Goal: Find specific page/section: Find specific page/section

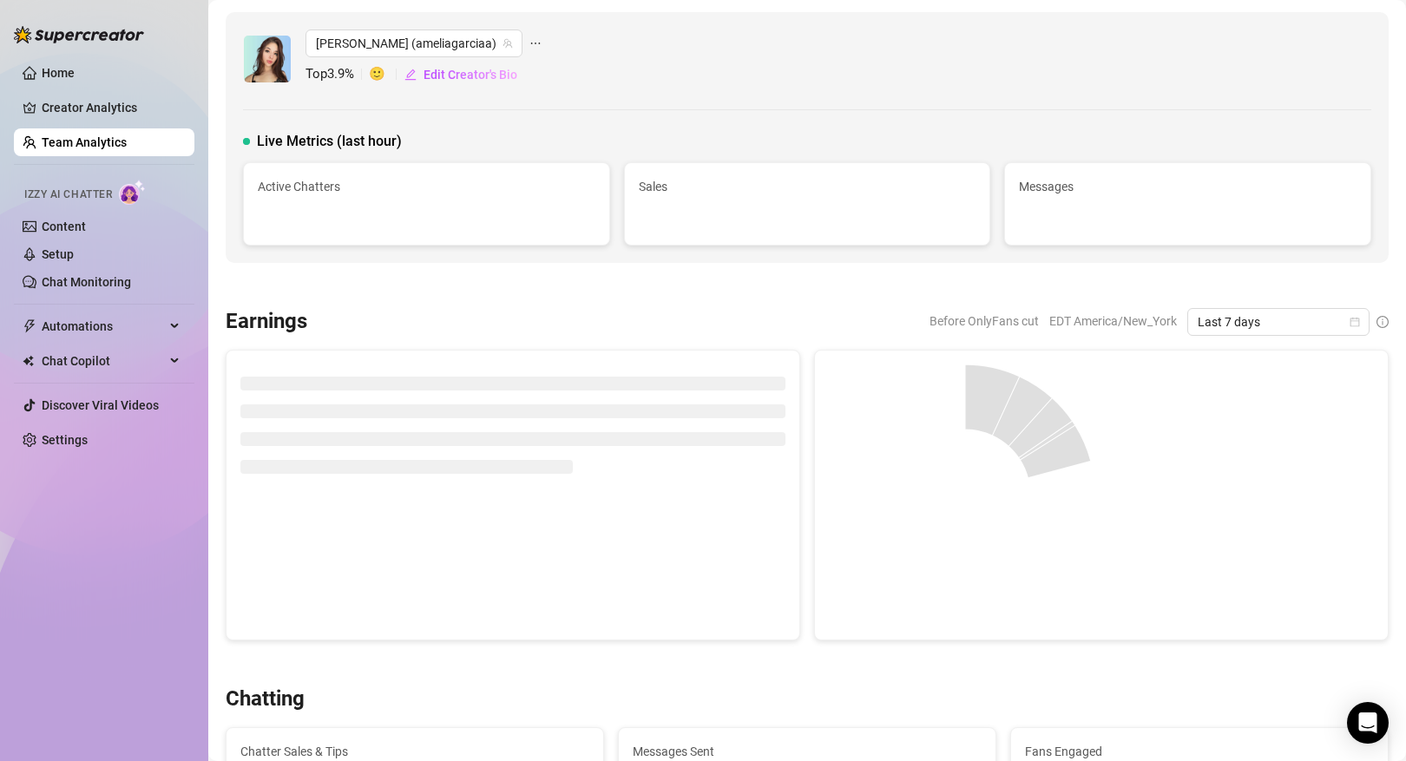
scroll to position [1287, 0]
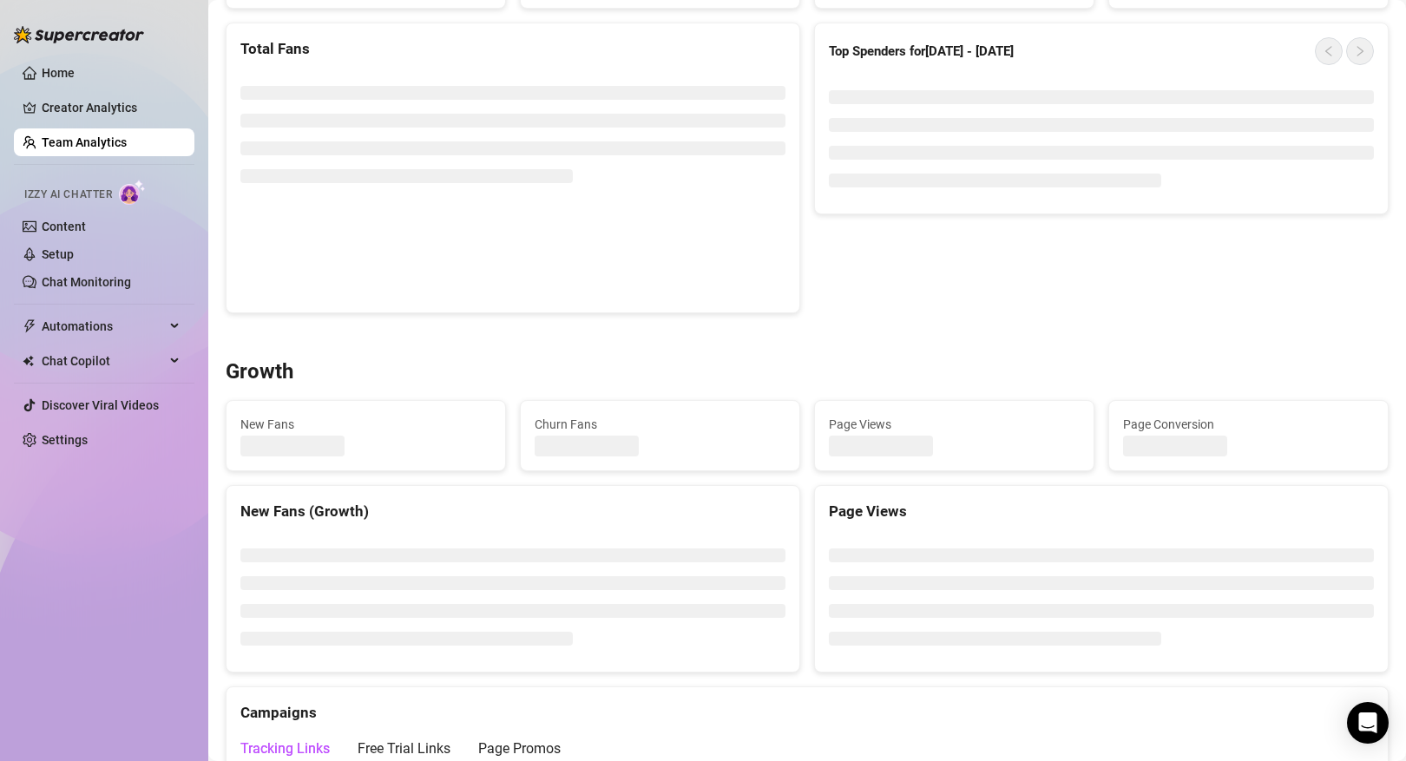
click at [127, 145] on link "Team Analytics" at bounding box center [84, 142] width 85 height 14
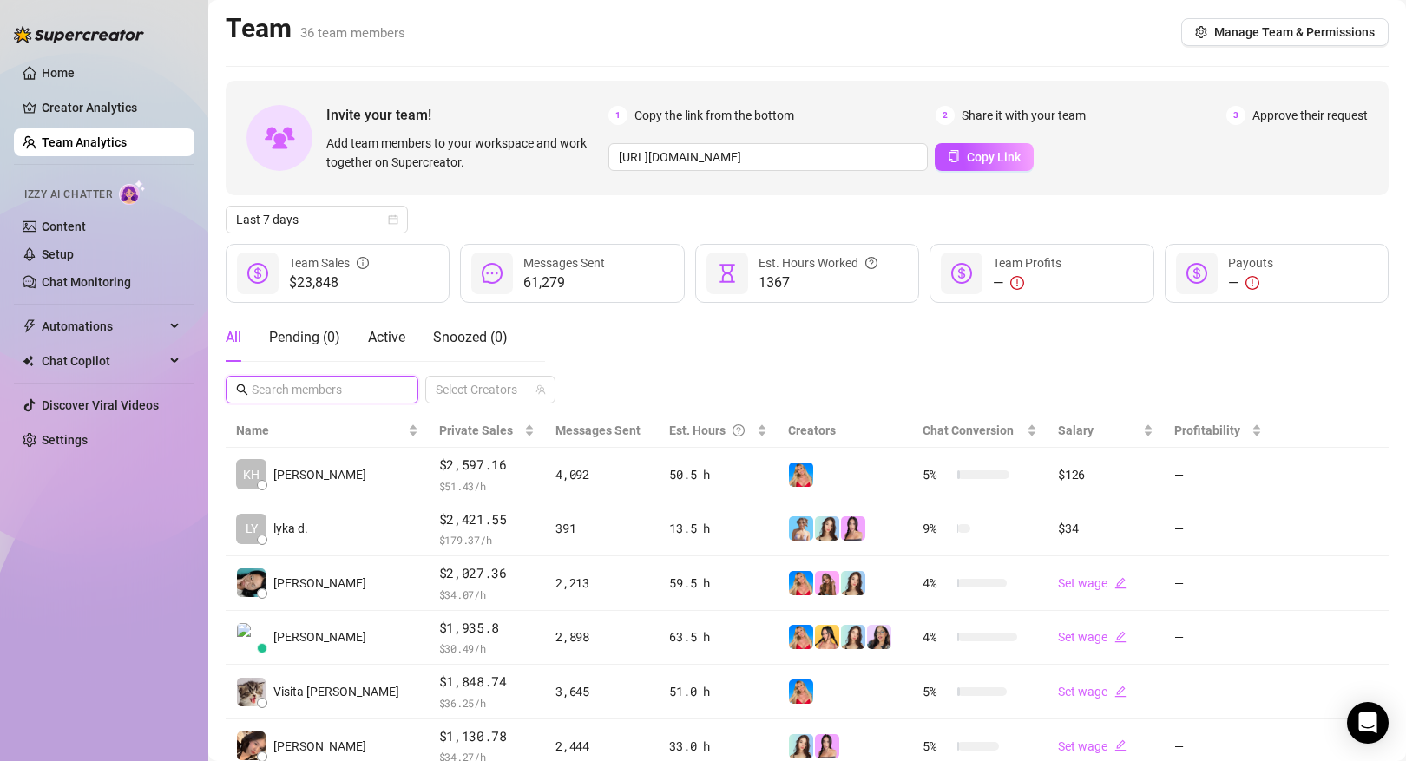
click at [347, 390] on input "text" at bounding box center [323, 389] width 142 height 19
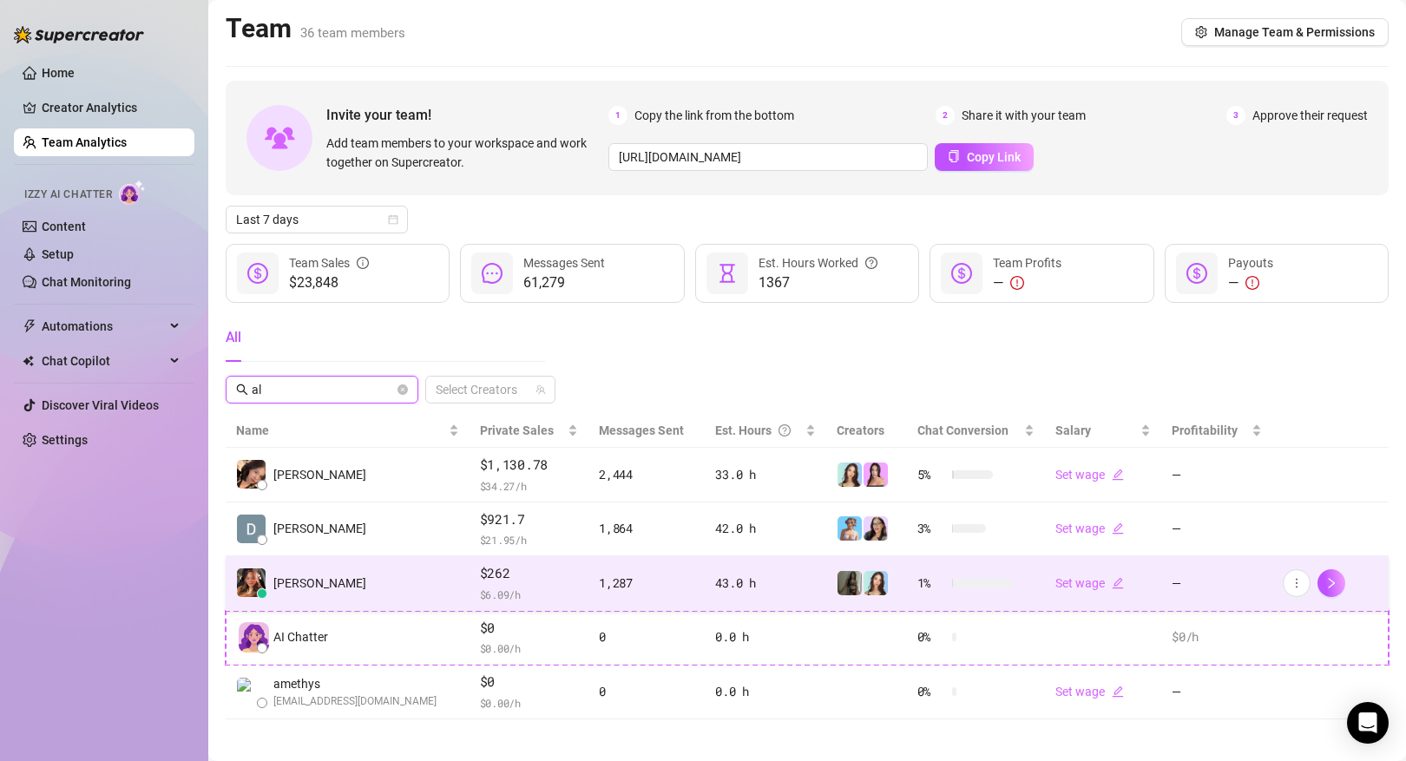
type input "al"
click at [326, 571] on td "[PERSON_NAME]" at bounding box center [348, 583] width 244 height 55
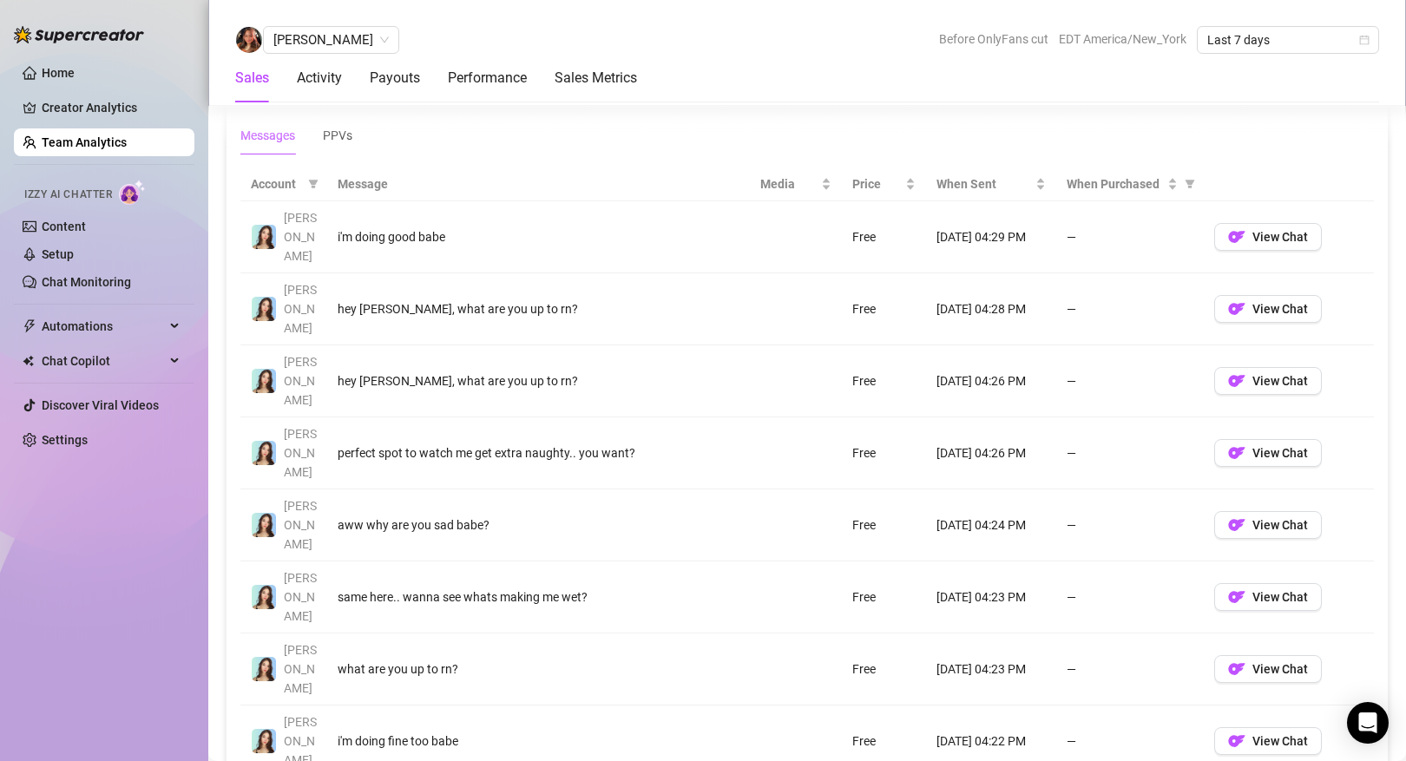
scroll to position [1203, 0]
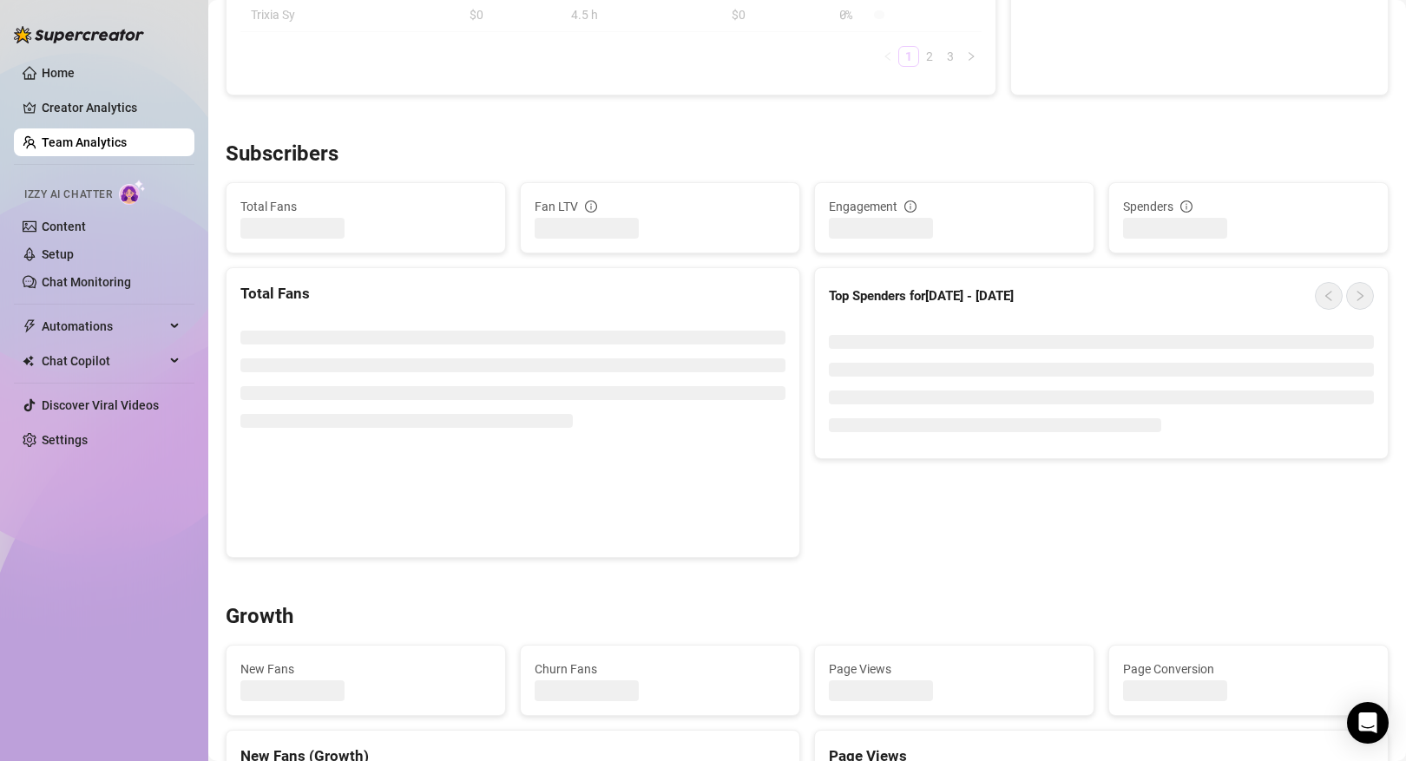
click at [127, 143] on link "Team Analytics" at bounding box center [84, 142] width 85 height 14
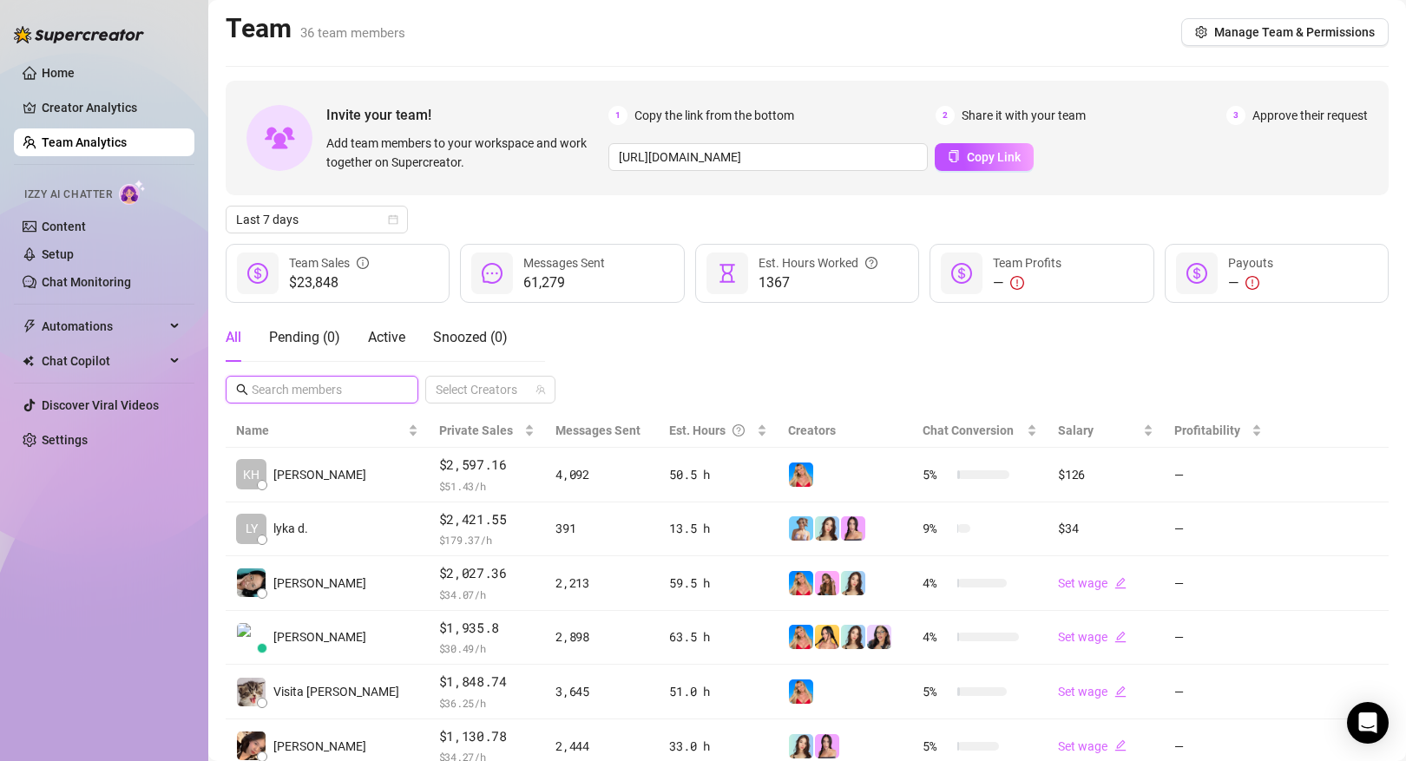
click at [316, 396] on input "text" at bounding box center [323, 389] width 142 height 19
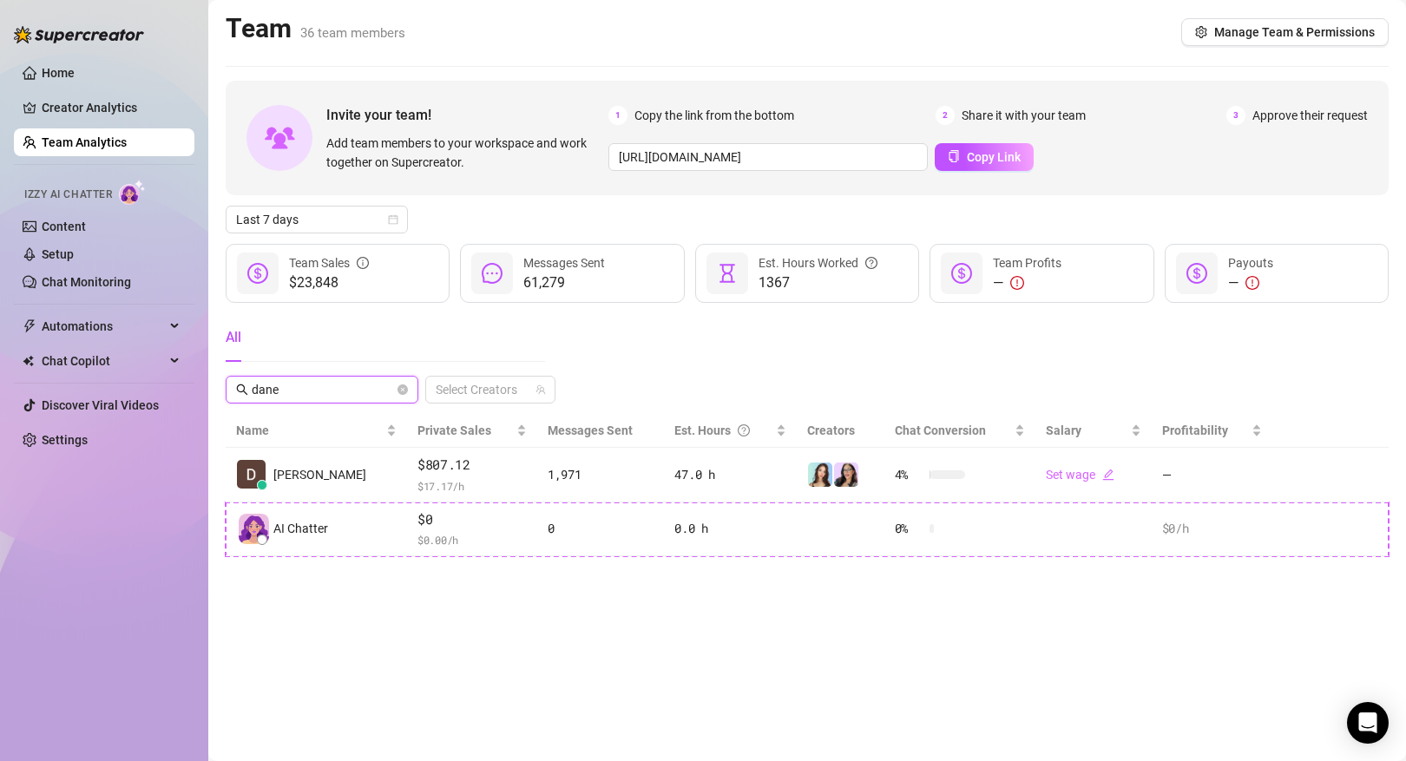
type input "dane"
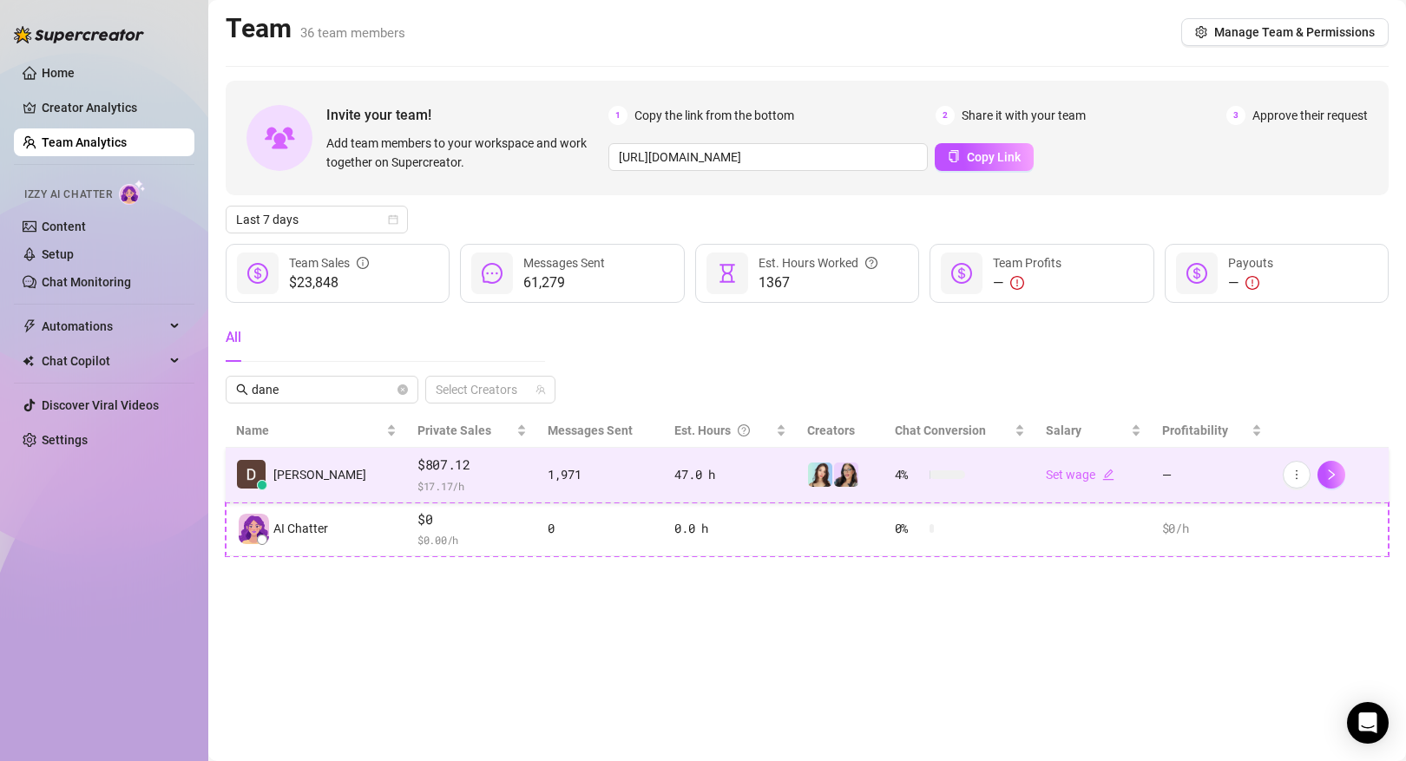
click at [311, 473] on span "[PERSON_NAME]" at bounding box center [319, 474] width 93 height 19
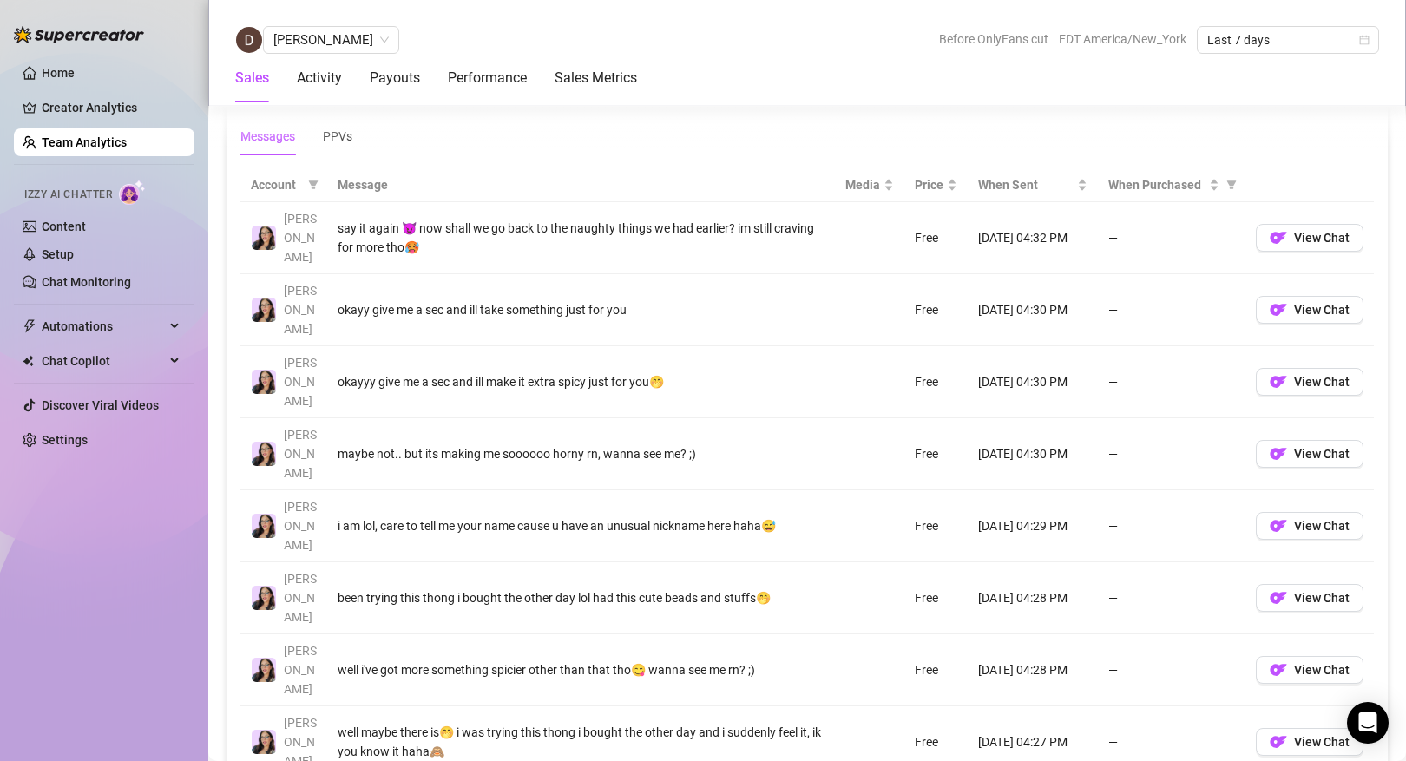
scroll to position [1222, 0]
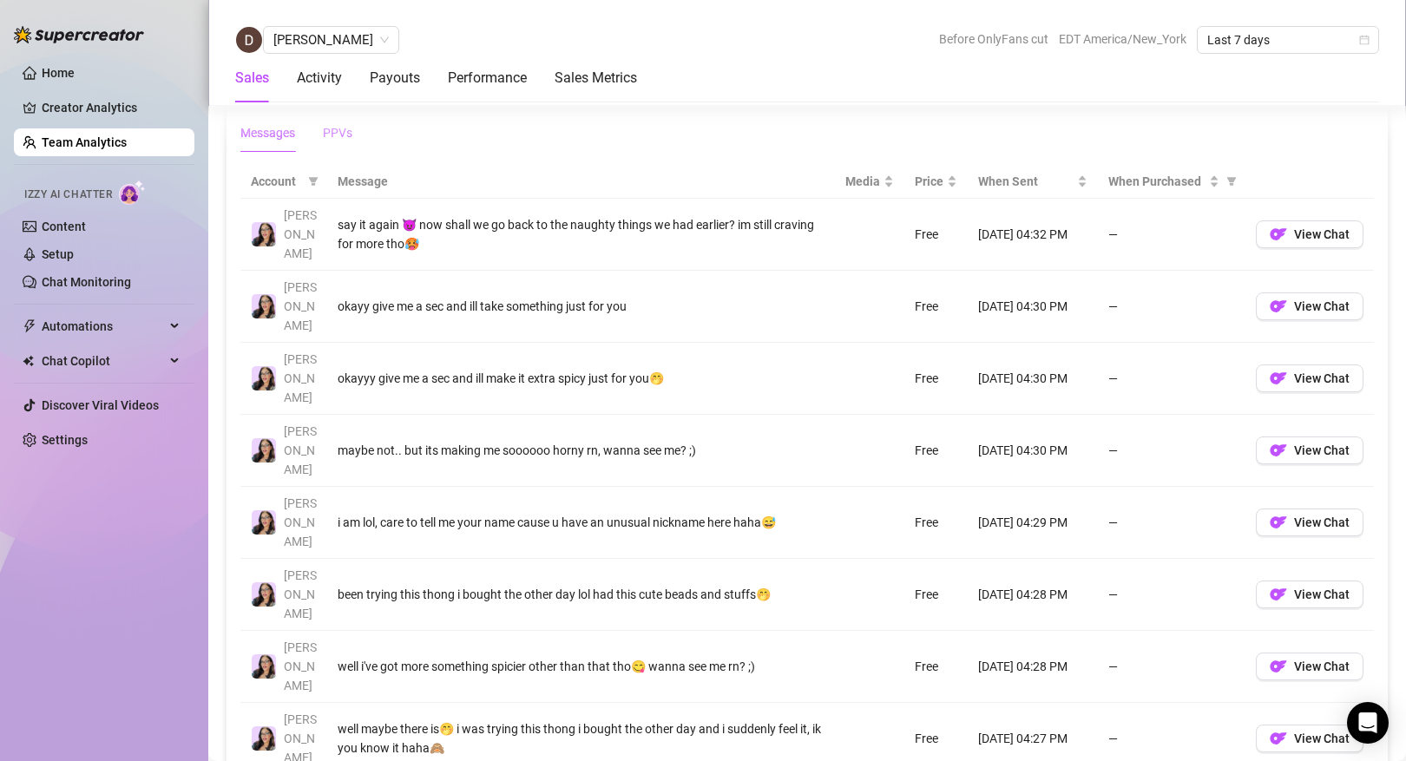
click at [343, 139] on div "PPVs" at bounding box center [337, 132] width 29 height 19
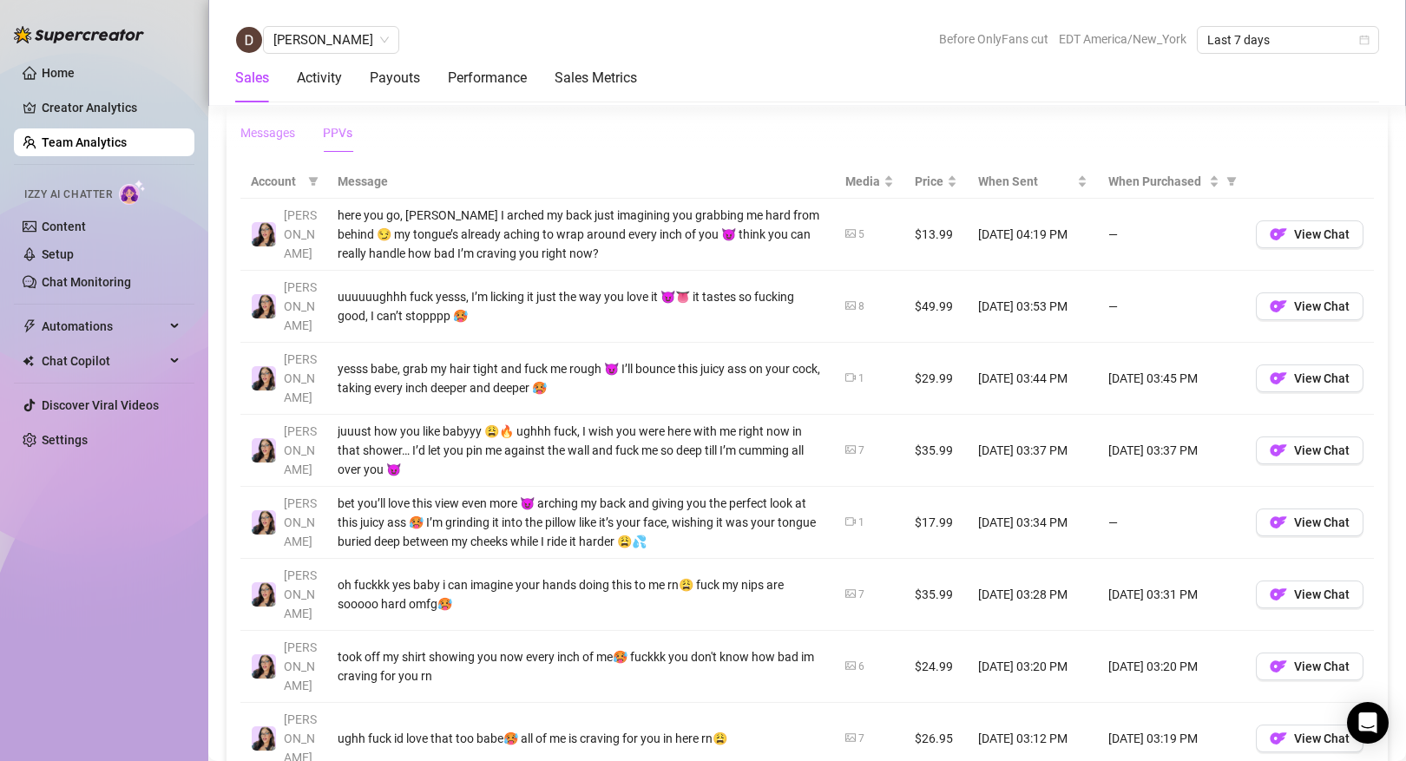
click at [267, 139] on div "Messages" at bounding box center [267, 132] width 55 height 19
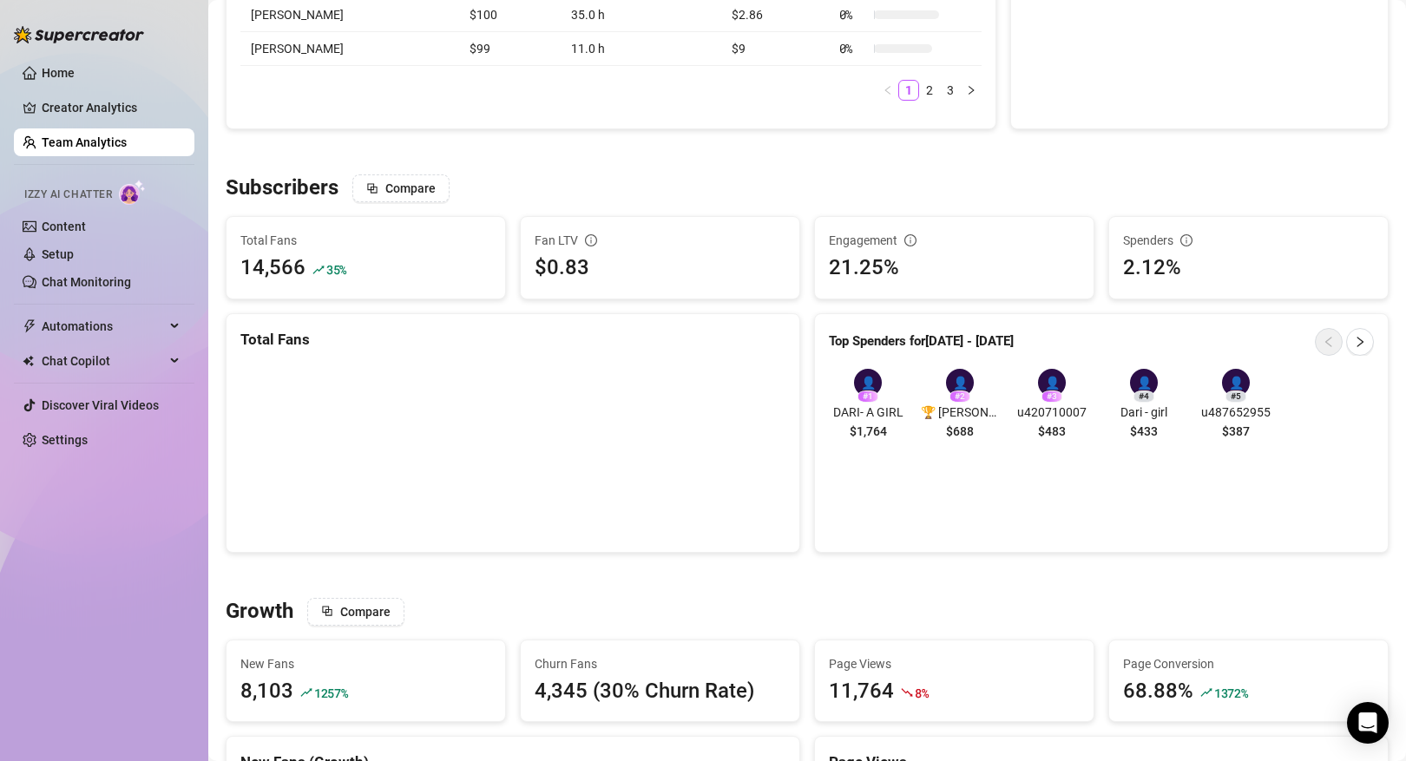
click at [103, 135] on link "Team Analytics" at bounding box center [84, 142] width 85 height 14
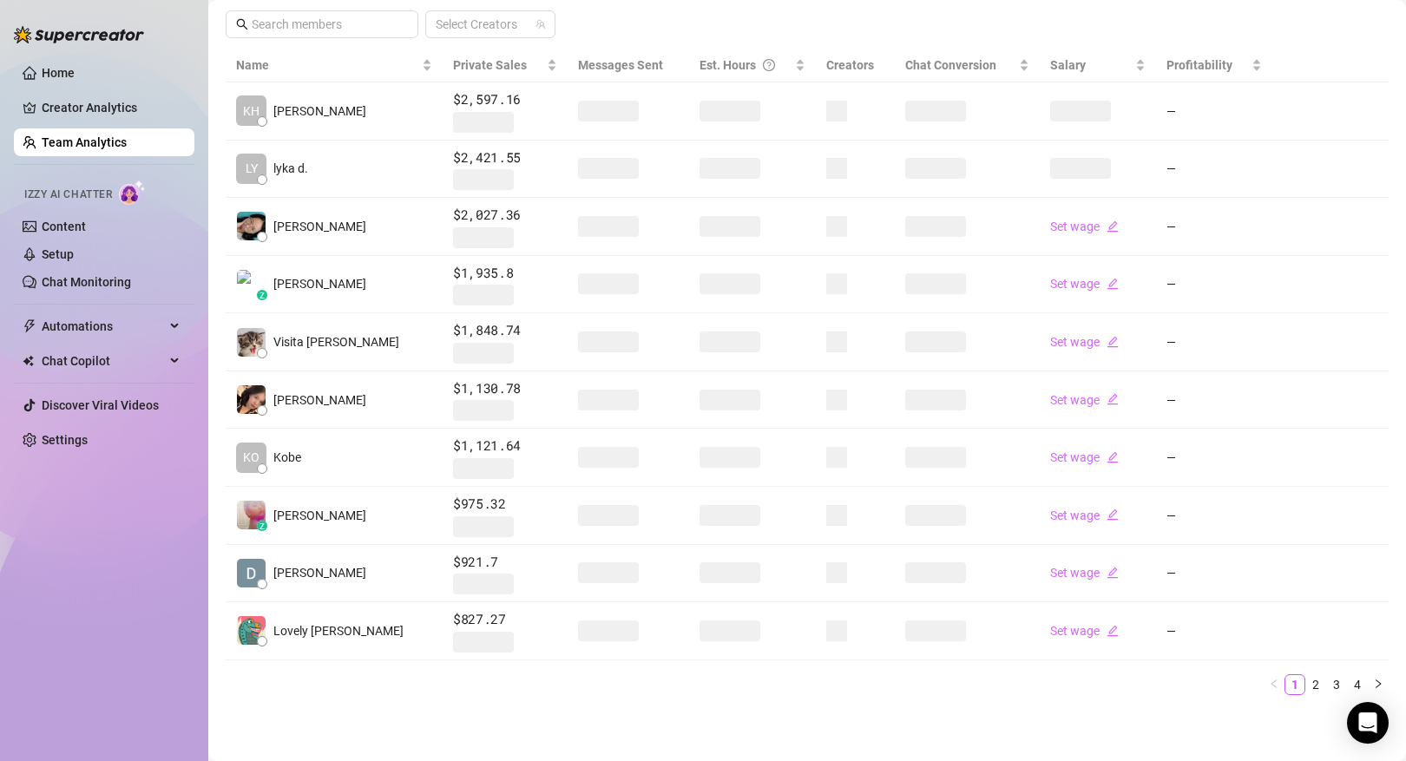
scroll to position [364, 0]
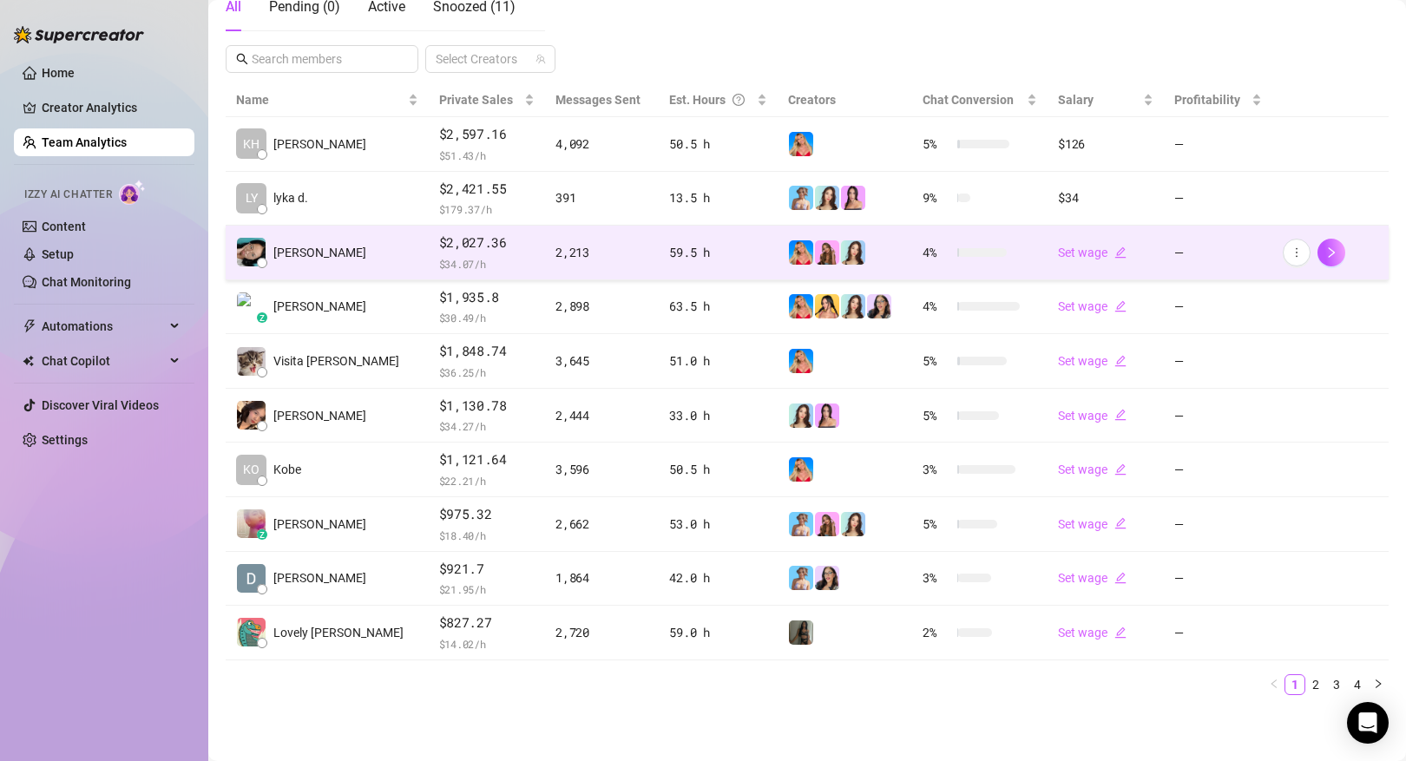
click at [328, 279] on td "[PERSON_NAME]" at bounding box center [327, 253] width 203 height 55
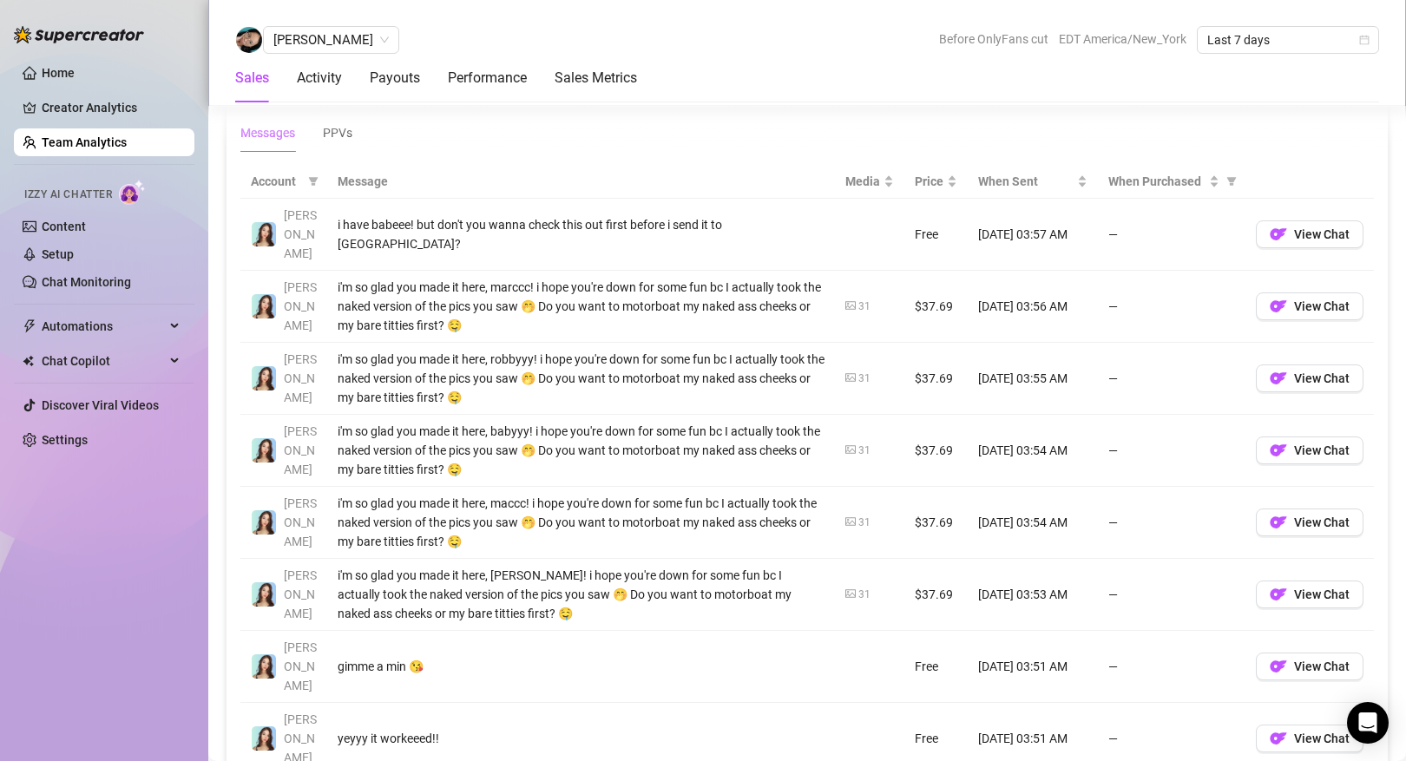
click at [127, 136] on link "Team Analytics" at bounding box center [84, 142] width 85 height 14
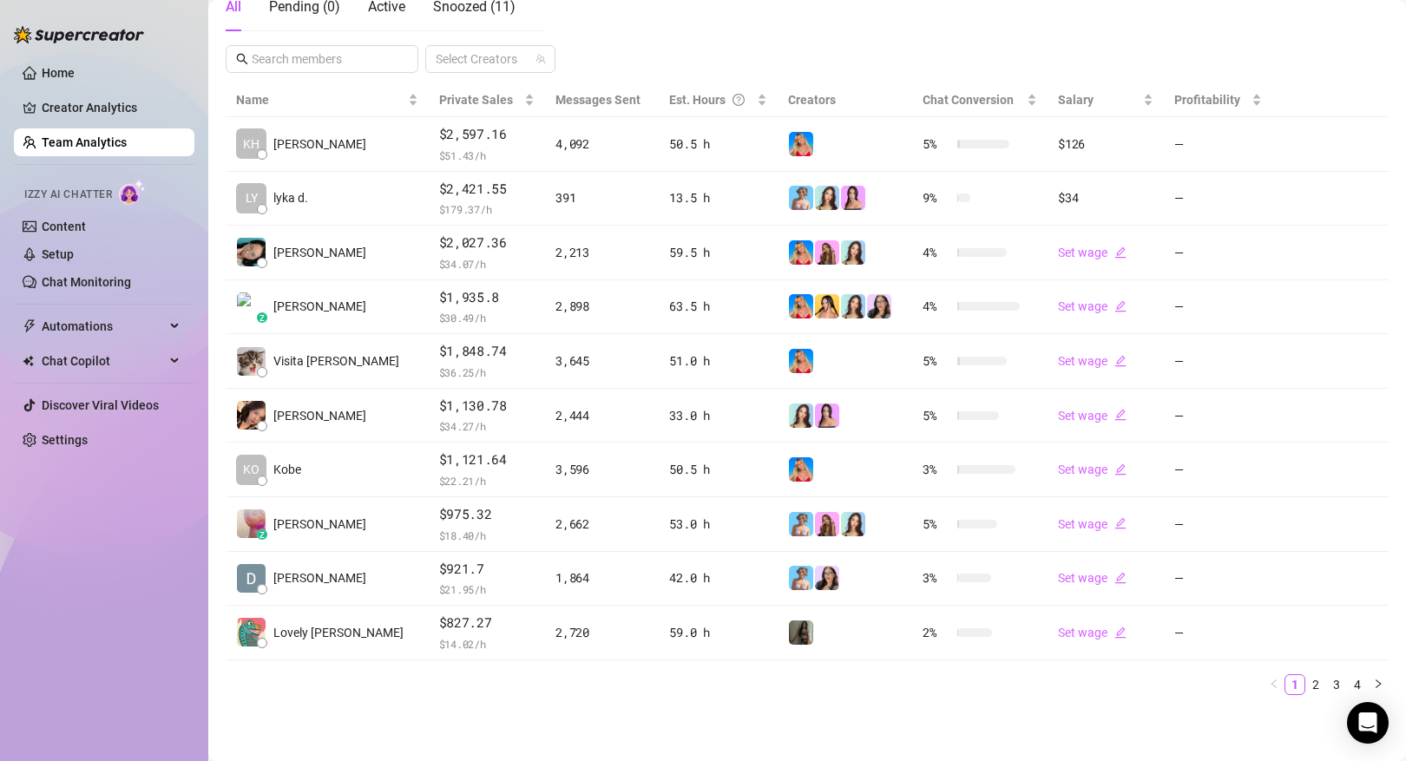
scroll to position [330, 0]
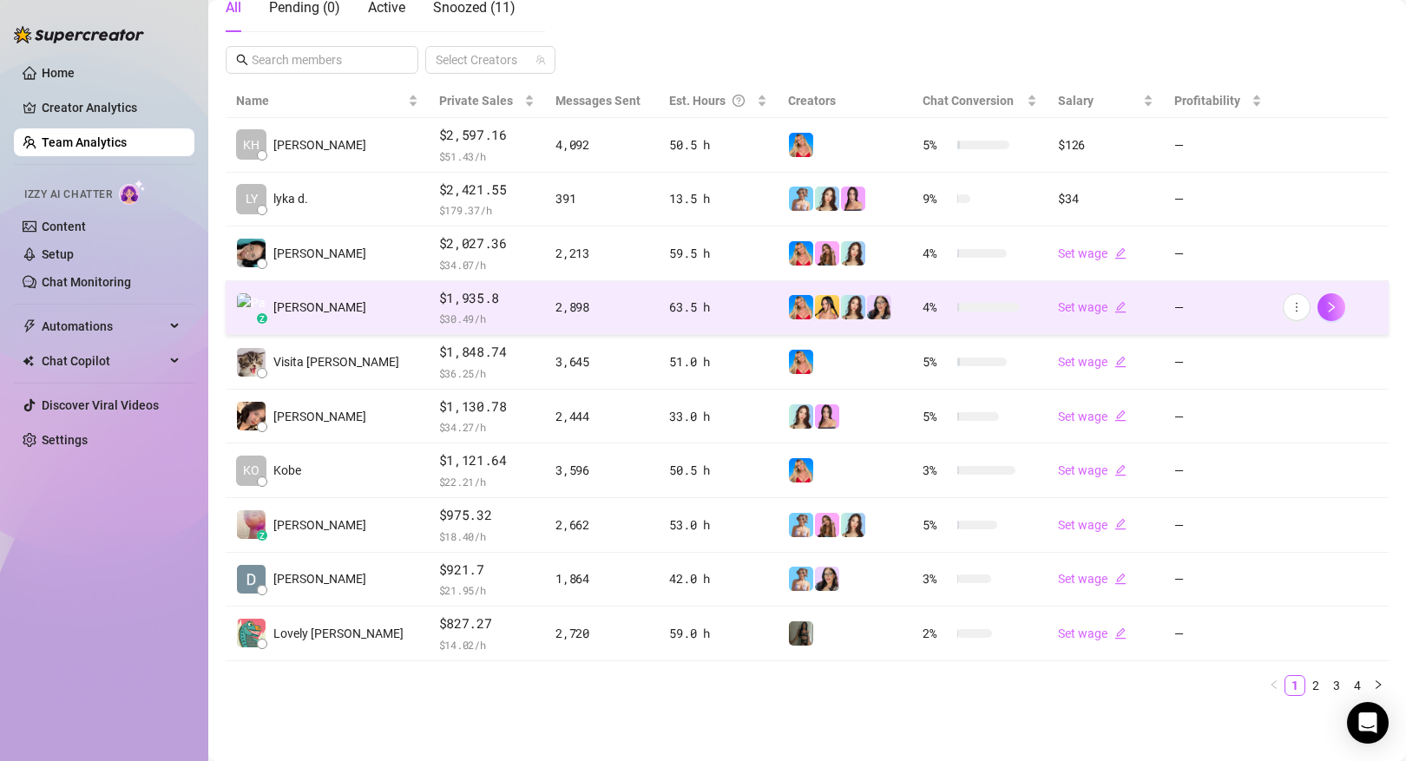
click at [313, 310] on td "z [PERSON_NAME]" at bounding box center [327, 308] width 203 height 55
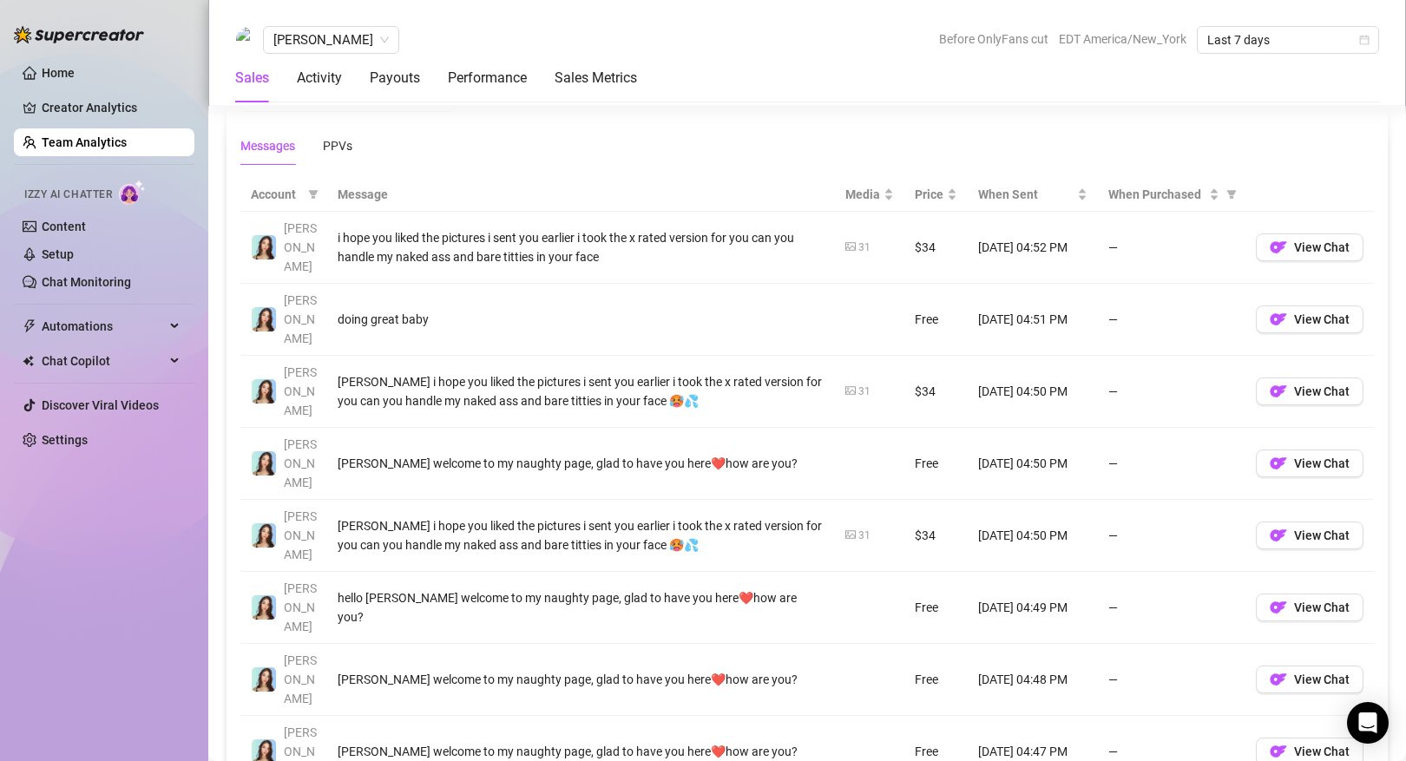
scroll to position [1192, 0]
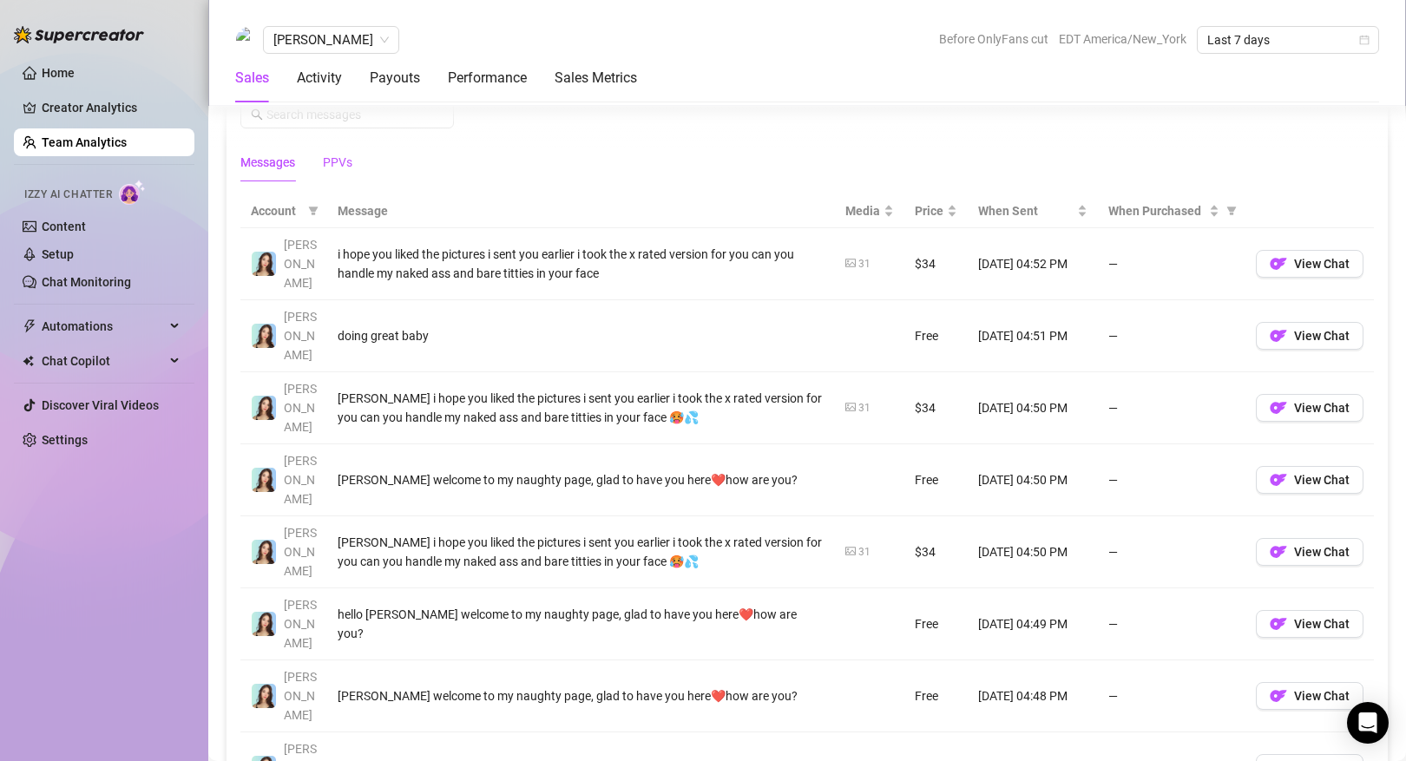
click at [336, 161] on div "PPVs" at bounding box center [337, 162] width 29 height 19
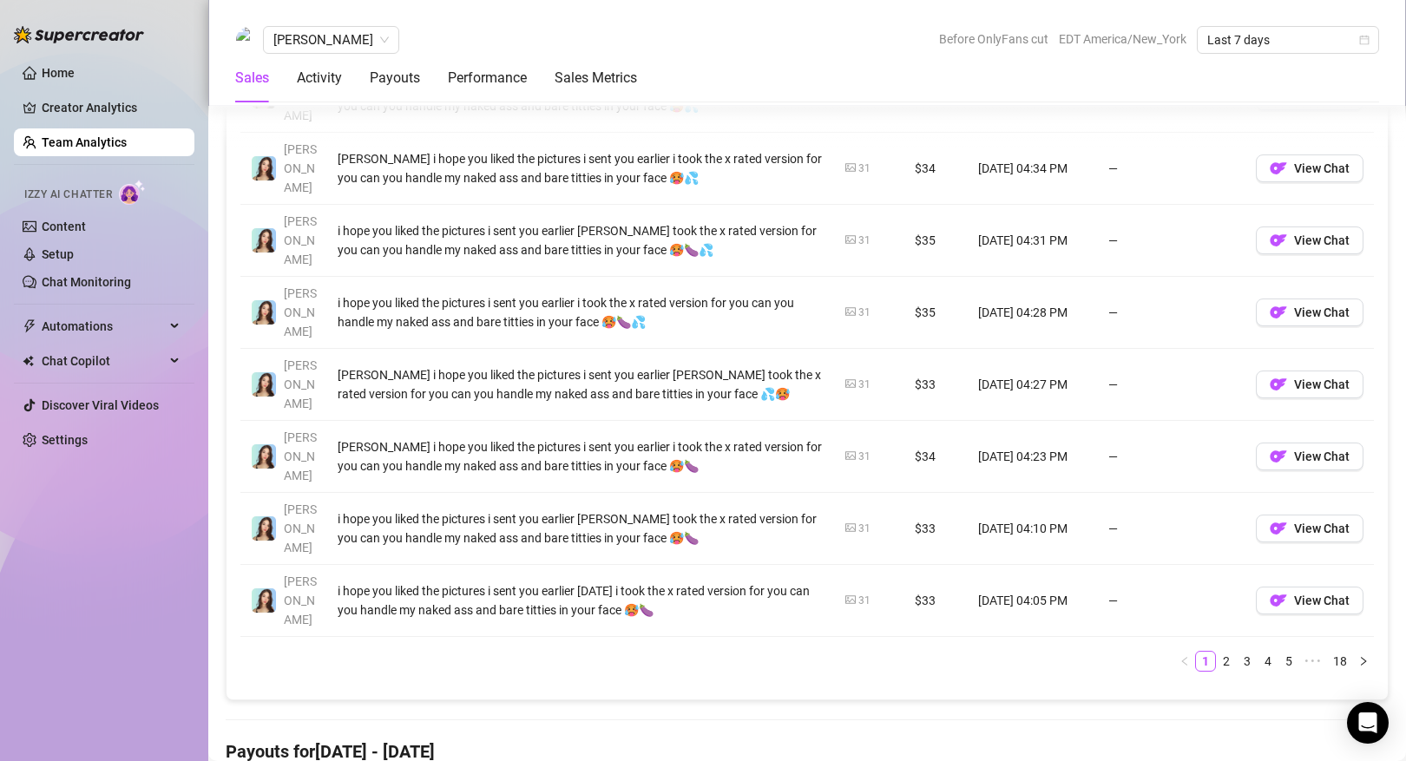
scroll to position [1457, 0]
